Goal: Transaction & Acquisition: Purchase product/service

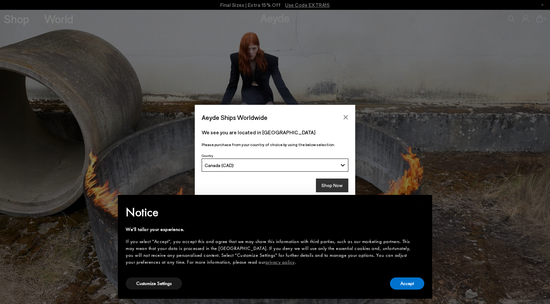
click at [326, 185] on button "Shop Now" at bounding box center [332, 185] width 32 height 14
click at [408, 285] on button "Accept" at bounding box center [407, 283] width 34 height 12
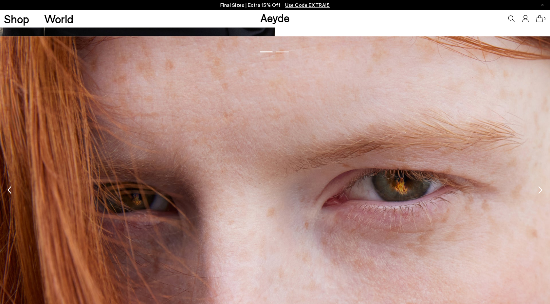
scroll to position [888, 0]
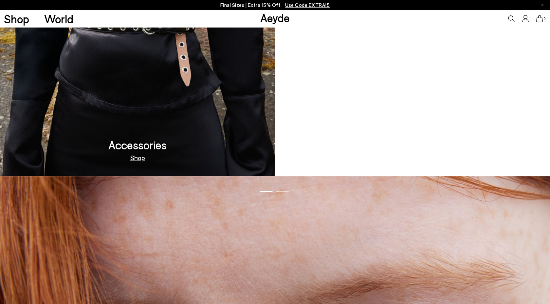
click at [135, 154] on link "Shop" at bounding box center [137, 157] width 15 height 7
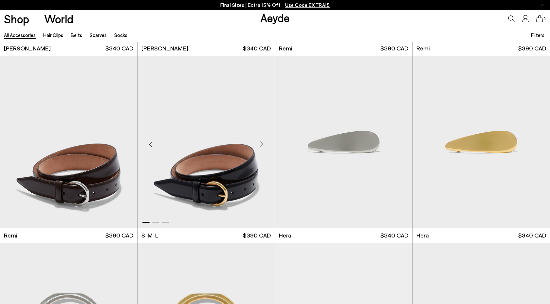
scroll to position [372, 0]
